Goal: Check status: Check status

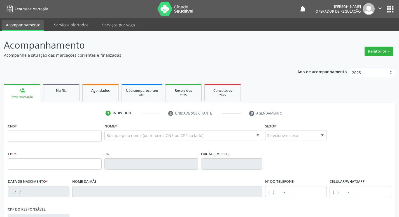
drag, startPoint x: 0, startPoint y: 0, endPoint x: 59, endPoint y: 94, distance: 111.5
click at [59, 94] on link "Na fila" at bounding box center [61, 92] width 36 height 17
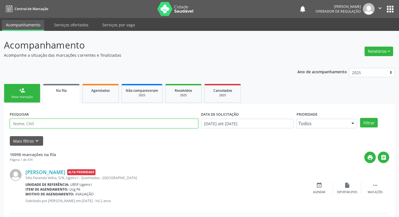
click at [59, 124] on input "text" at bounding box center [104, 123] width 189 height 10
paste input "704 6081 7322 8320"
type input "704 6081 7322 8320"
click at [360, 118] on button "Filtrar" at bounding box center [369, 123] width 18 height 10
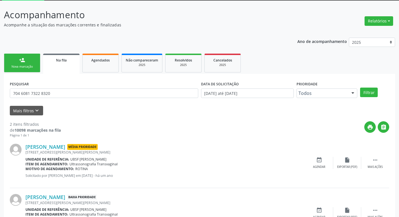
scroll to position [61, 0]
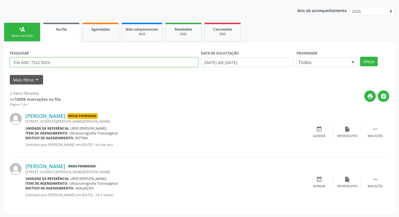
click at [38, 63] on input "704 6081 7322 8320" at bounding box center [104, 62] width 189 height 10
type input "700509362978652"
click at [360, 57] on button "Filtrar" at bounding box center [369, 62] width 18 height 10
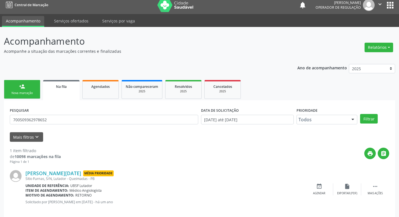
scroll to position [11, 0]
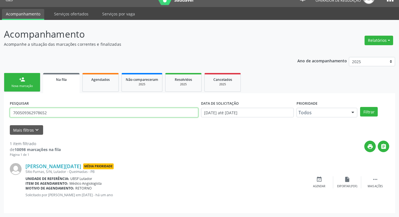
click at [28, 111] on input "700509362978652" at bounding box center [104, 113] width 189 height 10
click at [109, 78] on span "Agendados" at bounding box center [100, 79] width 18 height 5
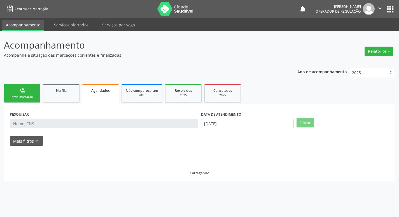
scroll to position [0, 0]
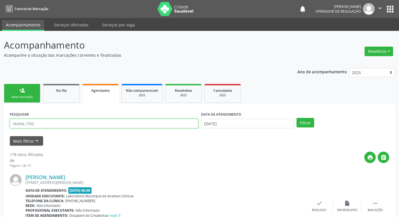
click at [45, 126] on input "text" at bounding box center [104, 123] width 189 height 10
paste input "700509362978652"
type input "700509362978652"
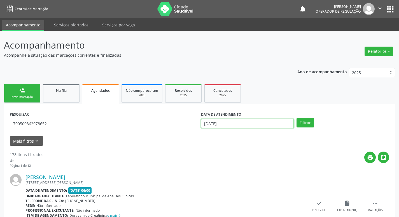
click at [222, 123] on input "[DATE]" at bounding box center [247, 123] width 93 height 10
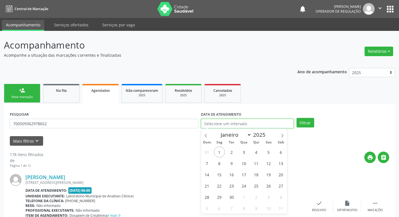
click at [297, 118] on button "Filtrar" at bounding box center [306, 123] width 18 height 10
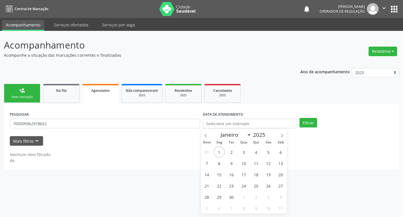
click at [73, 110] on div "PESQUISAR 700509362978652" at bounding box center [104, 121] width 193 height 22
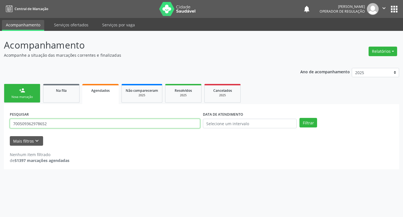
click at [61, 122] on input "700509362978652" at bounding box center [105, 123] width 190 height 10
click at [300, 118] on button "Filtrar" at bounding box center [309, 123] width 18 height 10
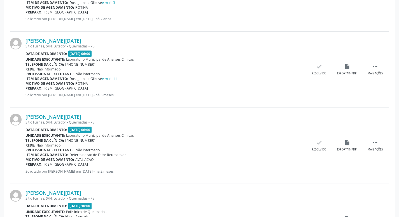
scroll to position [512, 0]
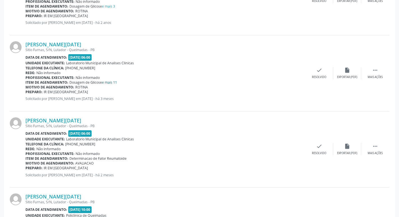
click at [110, 82] on link "e mais 11" at bounding box center [109, 82] width 15 height 5
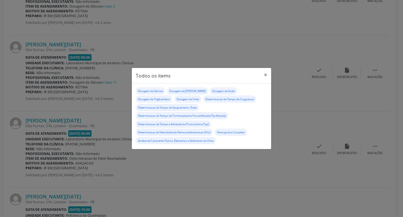
click at [13, 116] on div "Todos os items × Dosagem de Glicose Dosagem de Potassio Dosagem de Sodio Dosage…" at bounding box center [201, 108] width 403 height 217
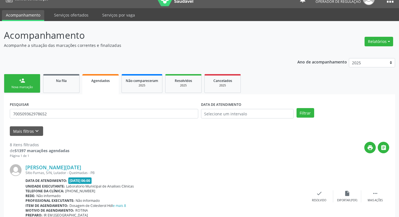
scroll to position [0, 0]
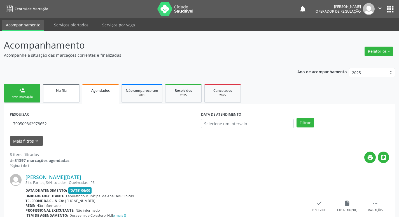
click at [67, 89] on div "Na fila" at bounding box center [61, 90] width 28 height 6
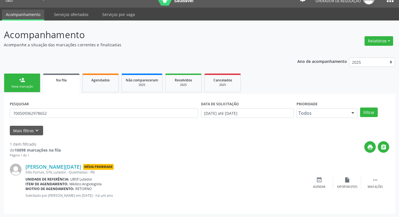
scroll to position [11, 0]
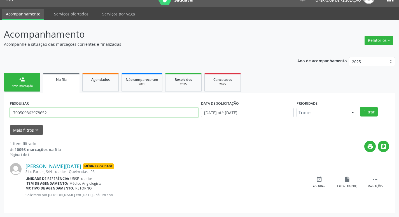
click at [81, 114] on input "700509362978652" at bounding box center [104, 113] width 189 height 10
type input "708003801287424"
click at [360, 107] on button "Filtrar" at bounding box center [369, 112] width 18 height 10
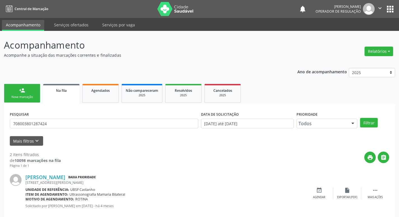
scroll to position [61, 0]
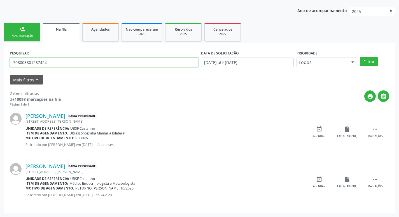
click at [27, 61] on input "708003801287424" at bounding box center [104, 62] width 189 height 10
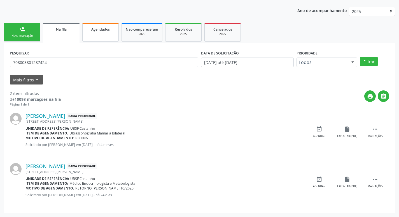
click at [103, 34] on link "Agendados" at bounding box center [100, 32] width 36 height 19
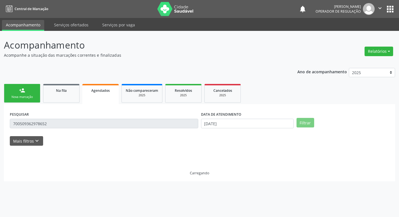
scroll to position [0, 0]
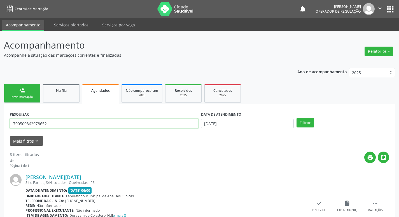
click at [71, 125] on input "700509362978652" at bounding box center [104, 123] width 189 height 10
paste input "8003801287424"
type input "708003801287424"
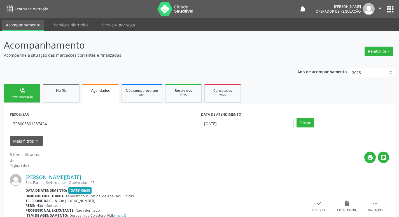
drag, startPoint x: 253, startPoint y: 117, endPoint x: 251, endPoint y: 122, distance: 5.2
click at [252, 119] on div "DATA DE ATENDIMENTO [DATE]" at bounding box center [247, 119] width 93 height 18
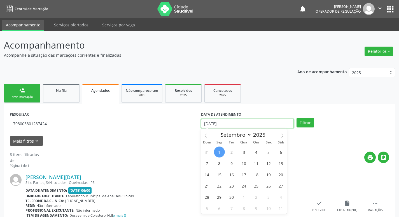
click at [251, 122] on input "[DATE]" at bounding box center [247, 123] width 93 height 10
click at [297, 118] on button "Filtrar" at bounding box center [306, 123] width 18 height 10
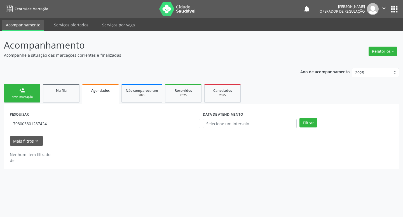
click at [143, 153] on div "Nenhum item filtrado de" at bounding box center [202, 157] width 384 height 12
click at [309, 121] on button "Filtrar" at bounding box center [309, 123] width 18 height 10
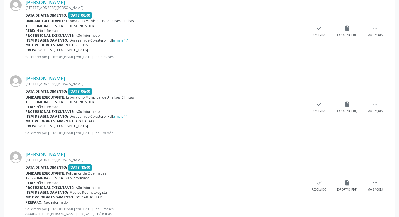
scroll to position [502, 0]
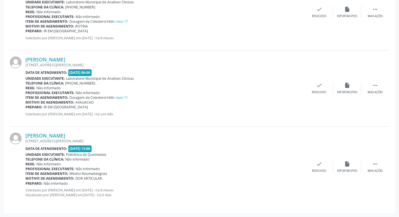
click at [252, 103] on div "Motivo de agendamento: [GEOGRAPHIC_DATA]" at bounding box center [165, 102] width 280 height 5
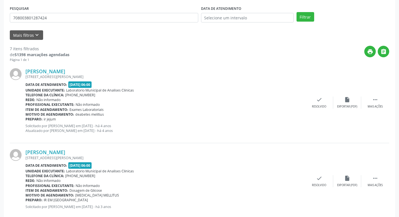
scroll to position [26, 0]
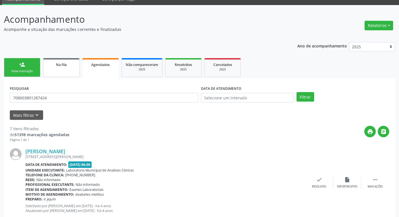
click at [61, 71] on link "Na fila" at bounding box center [61, 67] width 36 height 19
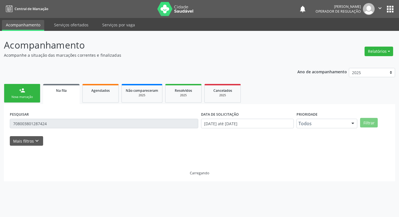
scroll to position [0, 0]
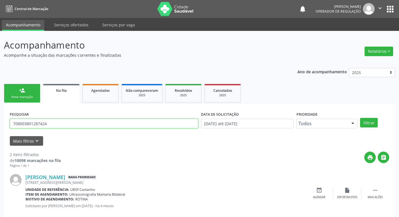
click at [100, 123] on input "708003801287424" at bounding box center [104, 123] width 189 height 10
click at [360, 118] on button "Filtrar" at bounding box center [369, 123] width 18 height 10
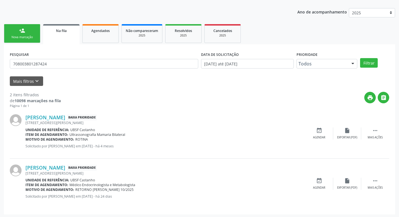
scroll to position [61, 0]
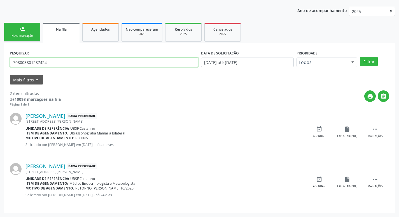
click at [56, 61] on input "708003801287424" at bounding box center [104, 62] width 189 height 10
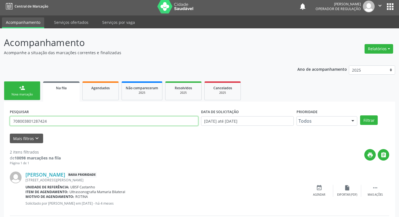
scroll to position [0, 0]
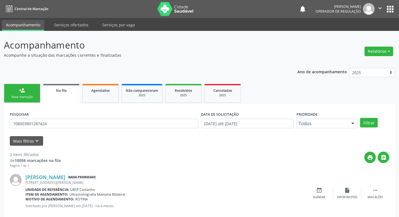
click at [389, 6] on button "apps" at bounding box center [390, 9] width 10 height 10
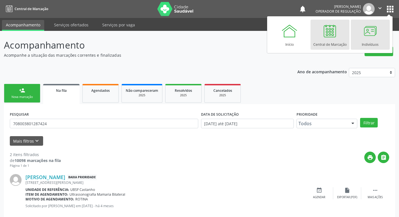
click at [366, 31] on div at bounding box center [370, 30] width 17 height 17
